Goal: Information Seeking & Learning: Check status

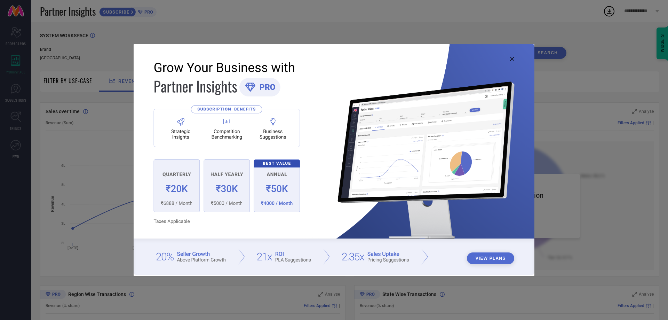
drag, startPoint x: 0, startPoint y: 0, endPoint x: 335, endPoint y: 25, distance: 336.3
click at [335, 25] on div "View Plans" at bounding box center [334, 160] width 668 height 320
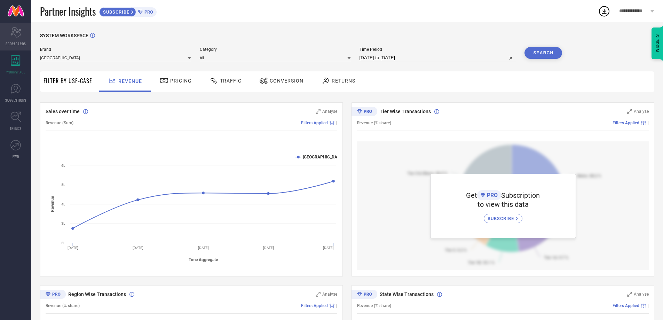
click at [13, 38] on div "Scorecard SCORECARDS" at bounding box center [15, 37] width 31 height 28
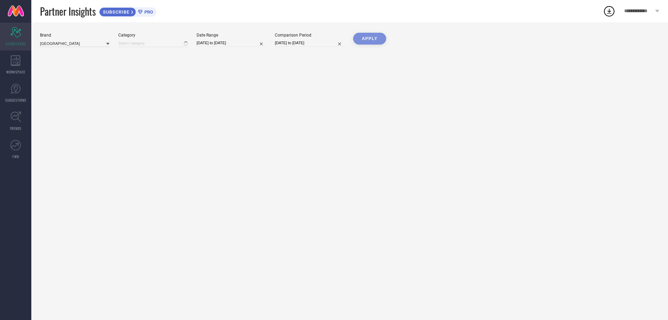
type input "All"
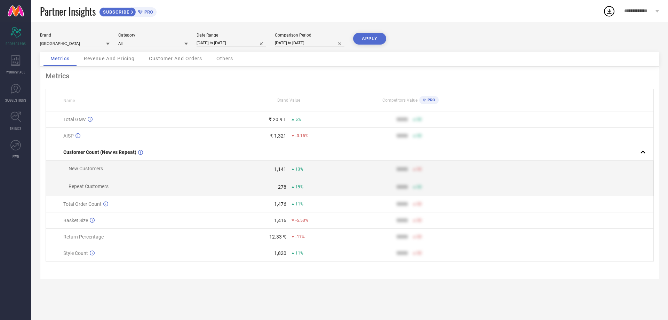
click at [210, 43] on input "[DATE] to [DATE]" at bounding box center [232, 42] width 70 height 7
select select "7"
select select "2025"
select select "8"
select select "2025"
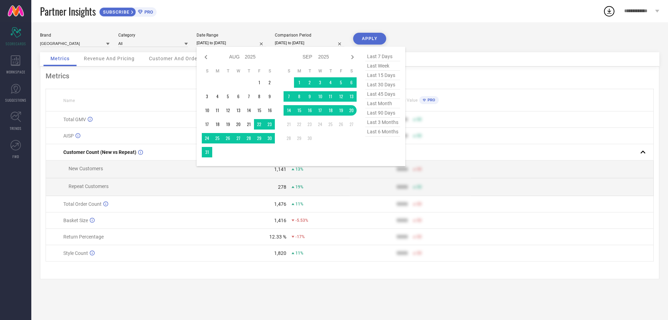
click at [383, 86] on span "last 30 days" at bounding box center [382, 84] width 35 height 9
type input "[DATE] to [DATE]"
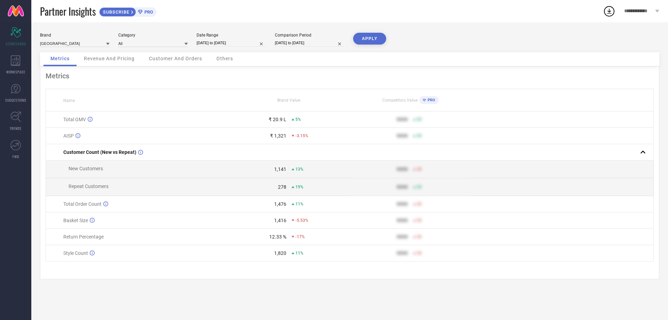
click at [365, 39] on button "APPLY" at bounding box center [369, 39] width 33 height 12
click at [219, 42] on input "[DATE] to [DATE]" at bounding box center [232, 42] width 70 height 7
select select "7"
select select "2025"
select select "8"
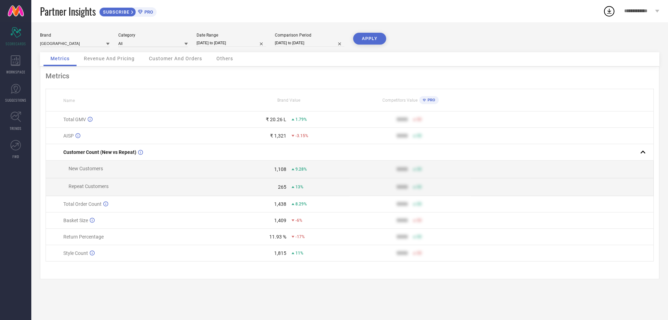
select select "2025"
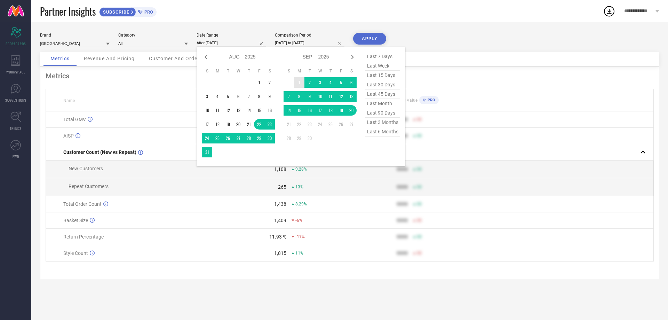
click at [300, 79] on td "1" at bounding box center [299, 82] width 10 height 10
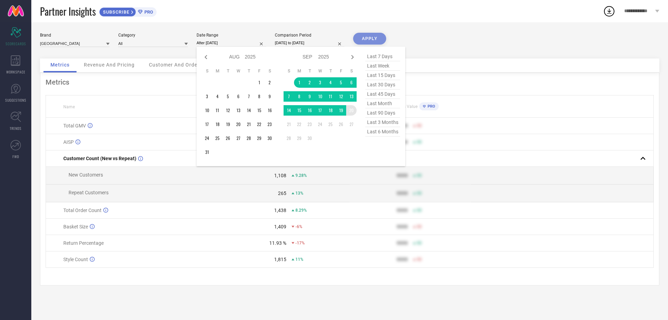
type input "[DATE] to [DATE]"
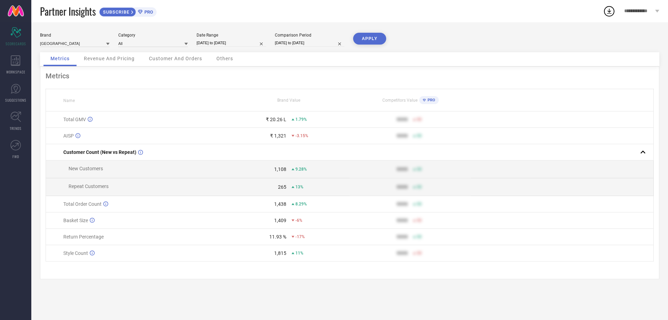
click at [293, 43] on input "[DATE] to [DATE]" at bounding box center [310, 42] width 70 height 7
select select "7"
select select "2024"
select select "8"
select select "2024"
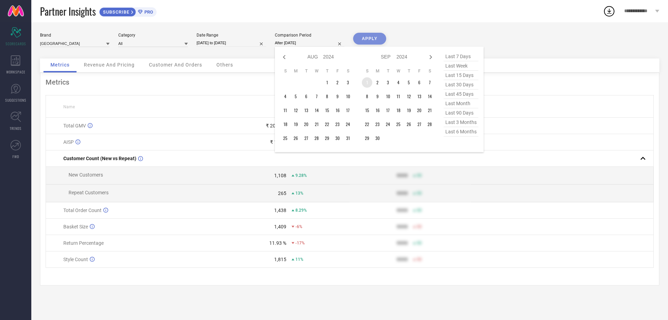
click at [366, 80] on td "1" at bounding box center [367, 82] width 10 height 10
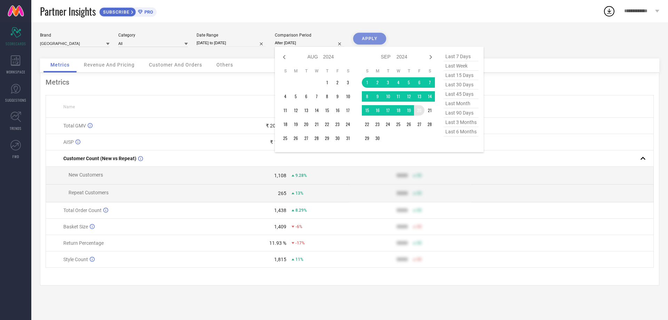
type input "[DATE] to [DATE]"
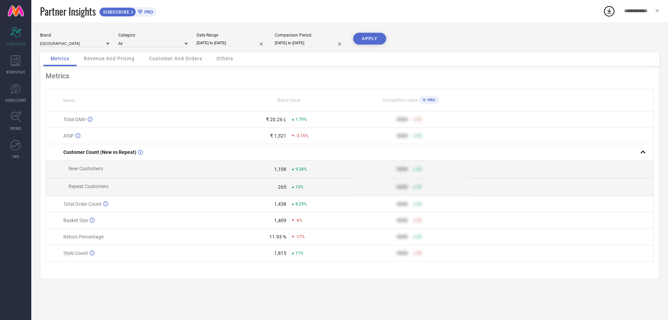
click at [370, 38] on button "APPLY" at bounding box center [369, 39] width 33 height 12
click at [114, 54] on div "Revenue And Pricing" at bounding box center [109, 59] width 65 height 14
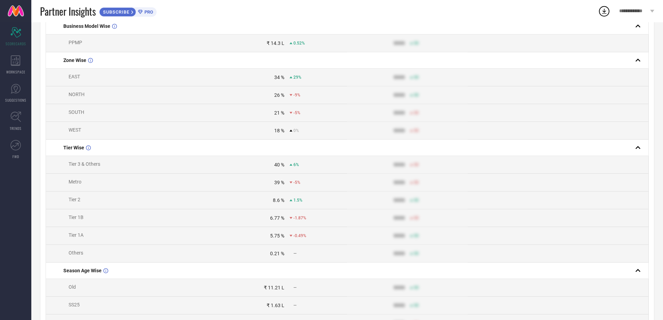
scroll to position [209, 0]
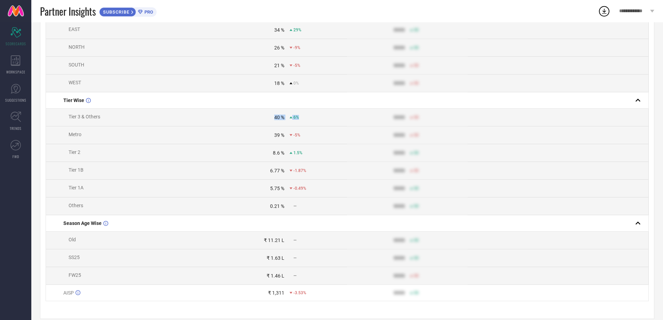
drag, startPoint x: 274, startPoint y: 122, endPoint x: 301, endPoint y: 123, distance: 27.5
click at [301, 120] on div "40 % 6%" at bounding box center [287, 117] width 120 height 6
click at [307, 120] on div "6%" at bounding box center [317, 117] width 57 height 5
drag, startPoint x: 274, startPoint y: 121, endPoint x: 300, endPoint y: 123, distance: 25.5
click at [300, 120] on div "40 % 6%" at bounding box center [287, 117] width 120 height 6
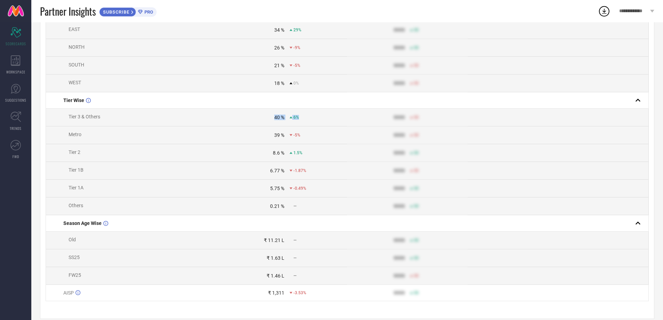
click at [317, 126] on td "40 % 6%" at bounding box center [286, 118] width 120 height 18
drag, startPoint x: 273, startPoint y: 140, endPoint x: 303, endPoint y: 143, distance: 29.7
click at [303, 138] on div "39 % -5%" at bounding box center [287, 135] width 120 height 6
click at [314, 144] on td "39 % -5%" at bounding box center [286, 135] width 120 height 18
drag, startPoint x: 271, startPoint y: 158, endPoint x: 305, endPoint y: 160, distance: 34.2
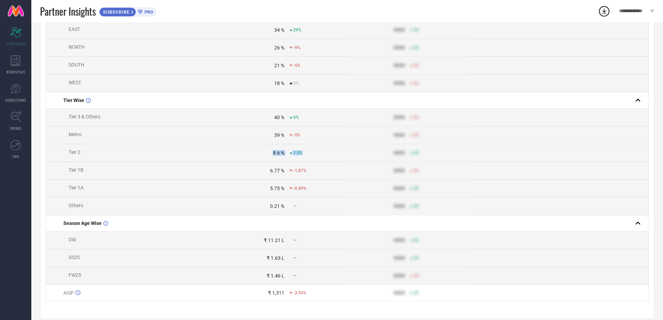
click at [305, 155] on div "8.6 % 1.5%" at bounding box center [287, 153] width 120 height 6
click at [310, 155] on div "1.5%" at bounding box center [317, 152] width 57 height 5
drag, startPoint x: 274, startPoint y: 139, endPoint x: 302, endPoint y: 142, distance: 27.9
click at [302, 138] on div "39 % -5%" at bounding box center [287, 135] width 120 height 6
click at [307, 137] on div "-5%" at bounding box center [317, 135] width 57 height 5
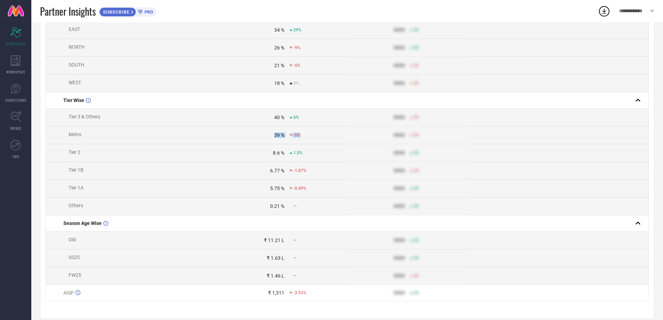
drag, startPoint x: 300, startPoint y: 139, endPoint x: 271, endPoint y: 141, distance: 29.6
click at [271, 138] on div "39 % -5%" at bounding box center [287, 135] width 120 height 6
click at [314, 137] on div "-5%" at bounding box center [317, 135] width 57 height 5
drag, startPoint x: 274, startPoint y: 140, endPoint x: 303, endPoint y: 141, distance: 28.9
click at [303, 138] on div "39 % -5%" at bounding box center [287, 135] width 120 height 6
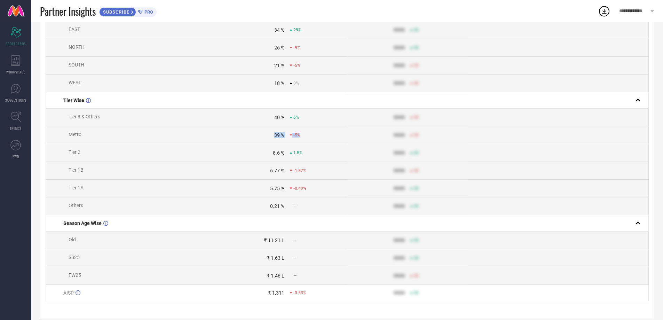
click at [314, 138] on div "39 % -5%" at bounding box center [287, 135] width 120 height 6
drag, startPoint x: 274, startPoint y: 138, endPoint x: 301, endPoint y: 142, distance: 26.7
click at [301, 138] on div "39 % -5%" at bounding box center [287, 135] width 120 height 6
click at [309, 137] on div "-5%" at bounding box center [317, 135] width 57 height 5
drag, startPoint x: 274, startPoint y: 139, endPoint x: 287, endPoint y: 141, distance: 13.0
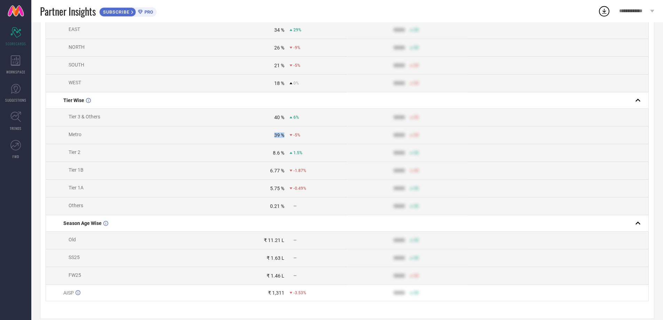
click at [287, 138] on div "39 % -5%" at bounding box center [287, 135] width 120 height 6
drag, startPoint x: 302, startPoint y: 141, endPoint x: 271, endPoint y: 141, distance: 31.3
click at [271, 138] on div "39 % -5%" at bounding box center [287, 135] width 120 height 6
click at [300, 137] on span "-5%" at bounding box center [296, 135] width 7 height 5
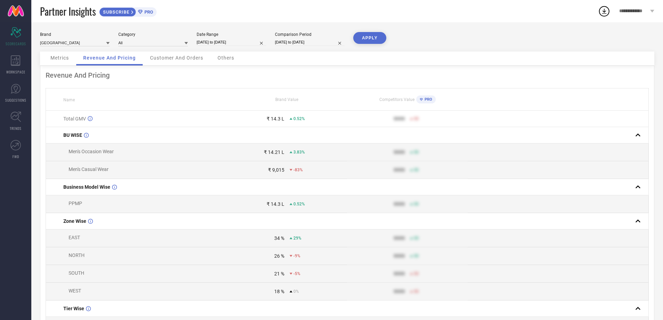
scroll to position [0, 0]
click at [181, 60] on span "Customer And Orders" at bounding box center [176, 59] width 53 height 6
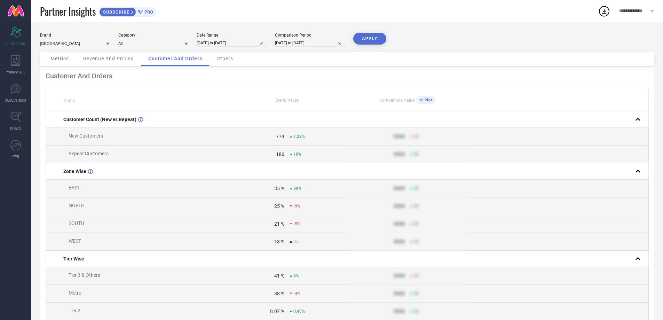
click at [229, 61] on div "Others" at bounding box center [224, 59] width 31 height 14
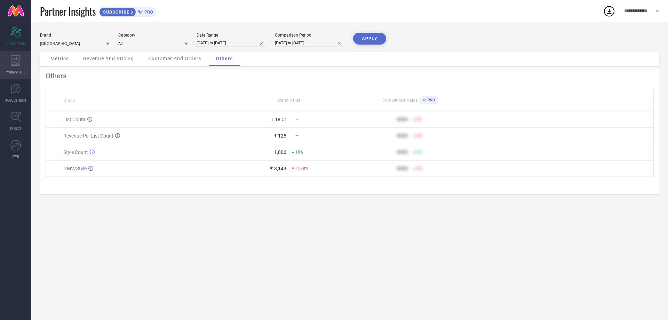
click at [11, 69] on div "WORKSPACE" at bounding box center [15, 65] width 31 height 28
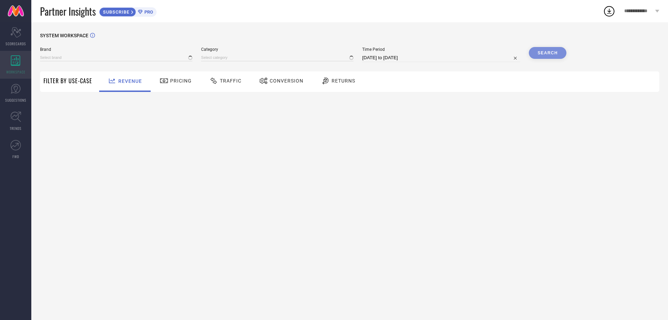
type input "[GEOGRAPHIC_DATA]"
type input "All"
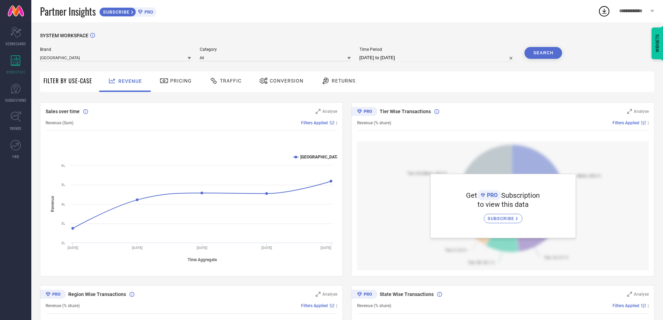
click at [168, 79] on div at bounding box center [165, 81] width 10 height 8
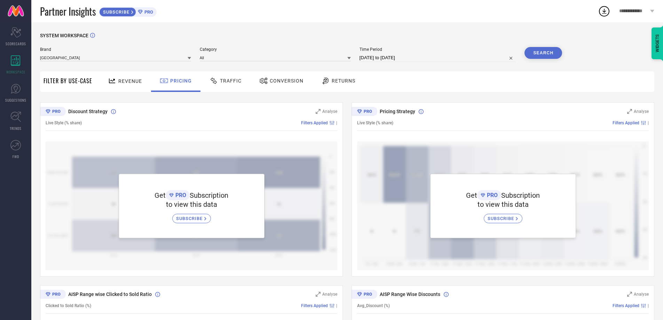
click at [228, 80] on span "Traffic" at bounding box center [231, 81] width 22 height 6
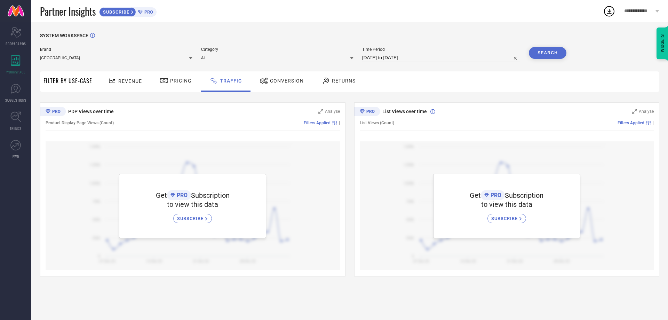
click at [279, 79] on span "Conversion" at bounding box center [287, 81] width 34 height 6
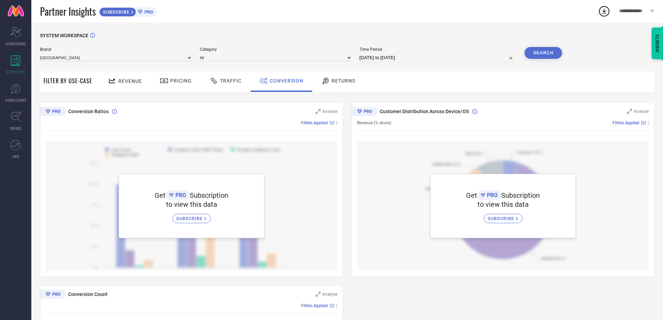
click at [350, 83] on span "Returns" at bounding box center [344, 81] width 24 height 6
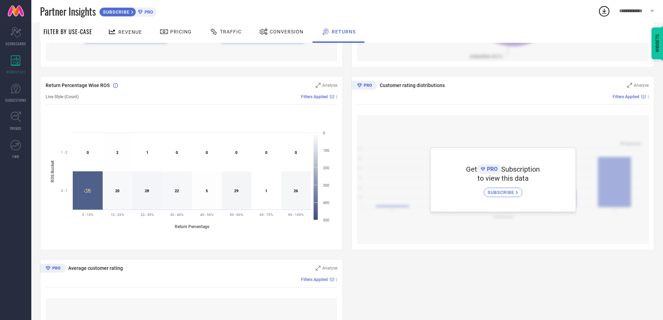
scroll to position [174, 0]
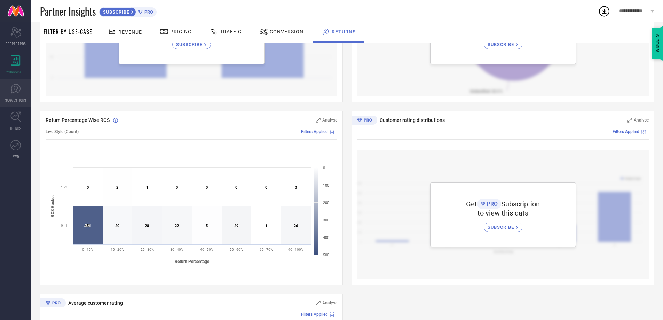
click at [15, 94] on link "SUGGESTIONS" at bounding box center [15, 93] width 31 height 28
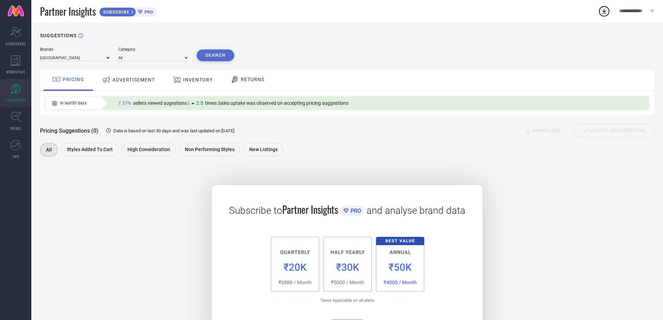
click at [126, 82] on span "ADVERTISEMENT" at bounding box center [133, 80] width 42 height 6
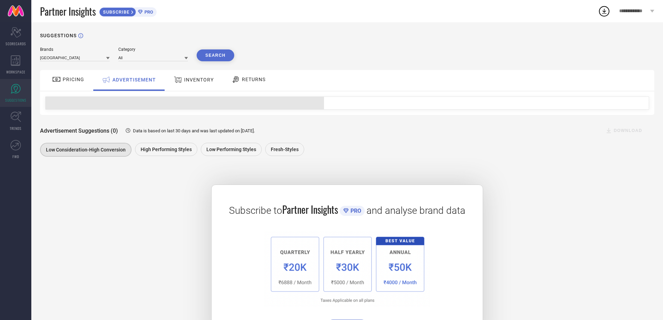
click at [195, 81] on span "INVENTORY" at bounding box center [199, 80] width 30 height 6
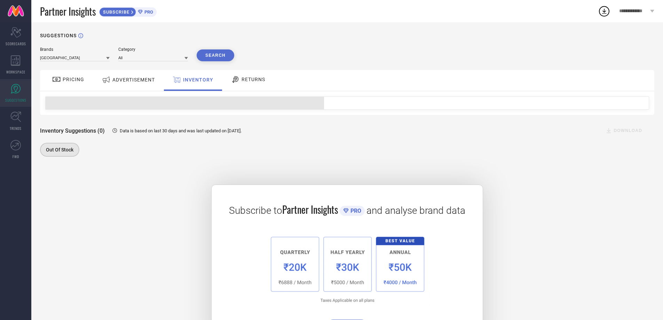
click at [248, 81] on span "RETURNS" at bounding box center [253, 80] width 24 height 6
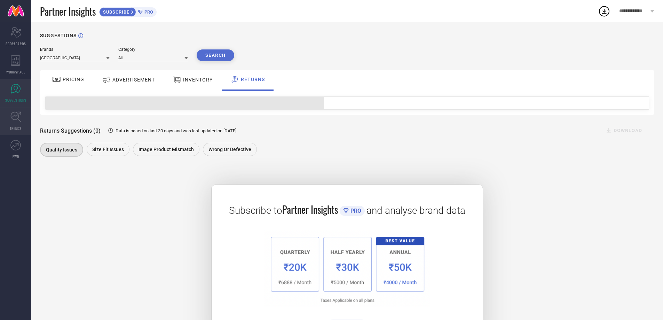
click at [16, 122] on link "TRENDS" at bounding box center [15, 121] width 31 height 28
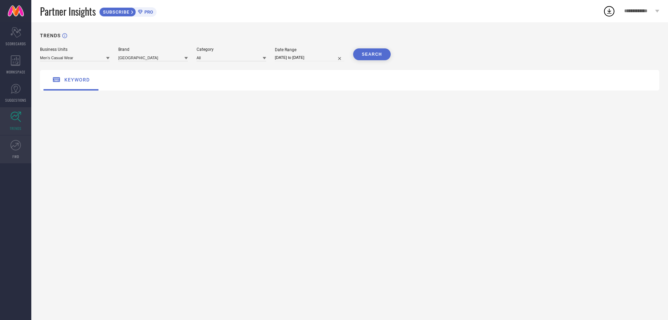
click at [18, 148] on icon at bounding box center [15, 145] width 10 height 10
